Goal: Find specific page/section: Find specific page/section

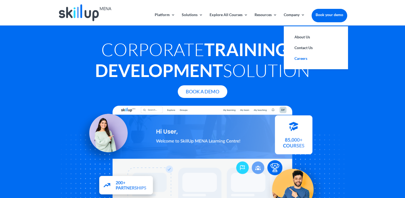
click at [305, 57] on link "Careers" at bounding box center [316, 58] width 54 height 11
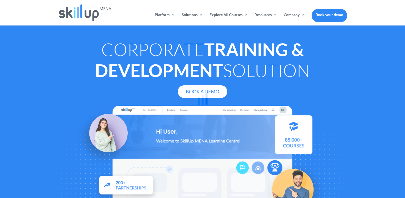
click at [298, 14] on div at bounding box center [202, 99] width 405 height 198
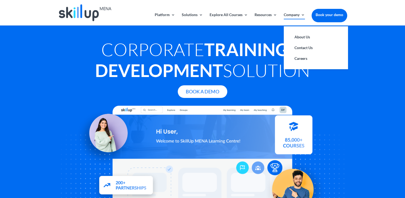
click at [302, 16] on link "Company" at bounding box center [294, 19] width 21 height 13
click at [302, 56] on link "Careers" at bounding box center [316, 58] width 54 height 11
